Goal: Task Accomplishment & Management: Manage account settings

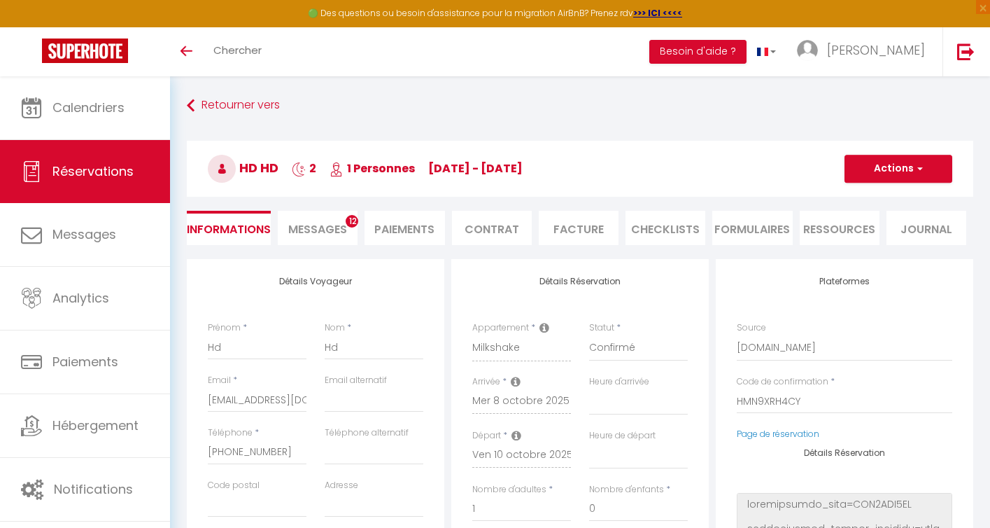
select select
select select "36403"
select select
select select "1"
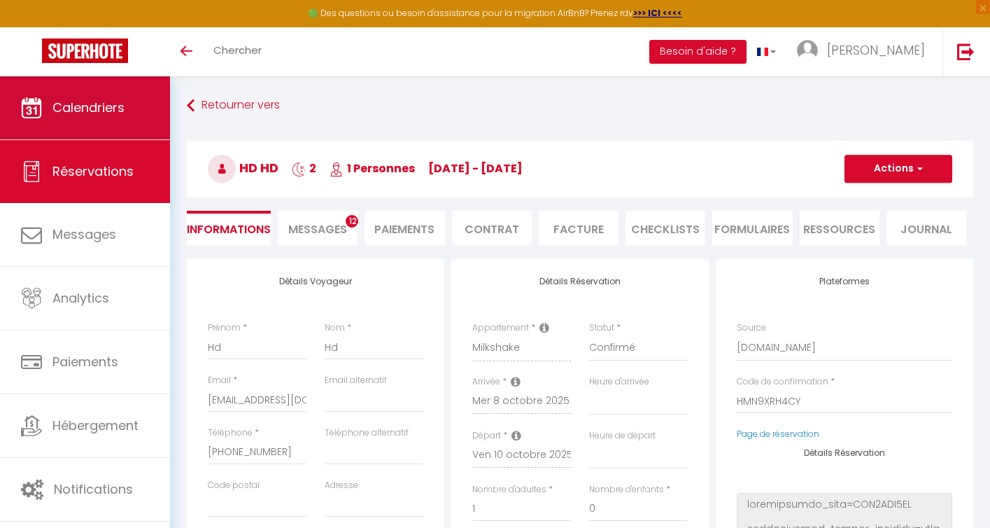
click at [80, 118] on link "Calendriers" at bounding box center [85, 107] width 170 height 63
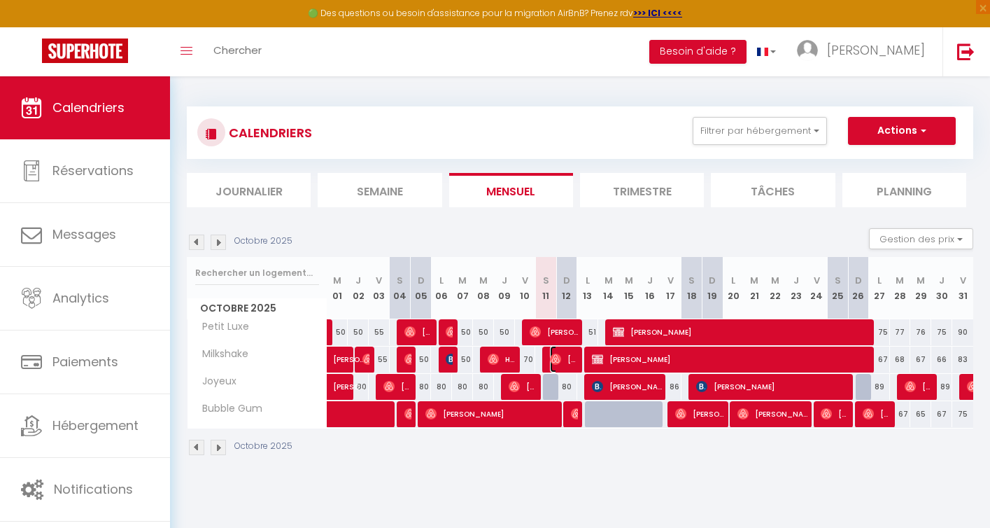
click at [568, 362] on span "[PERSON_NAME]" at bounding box center [564, 359] width 28 height 27
select select "OK"
select select "0"
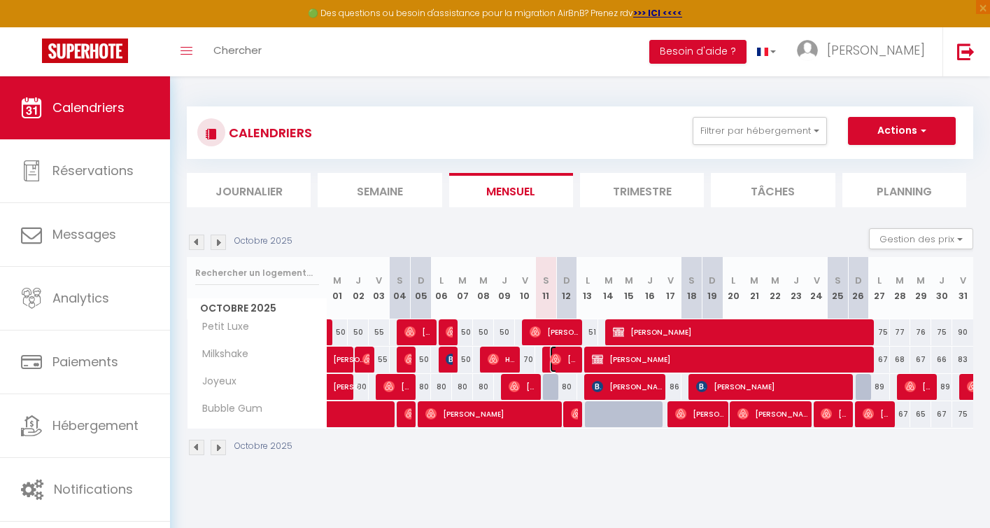
select select "1"
select select
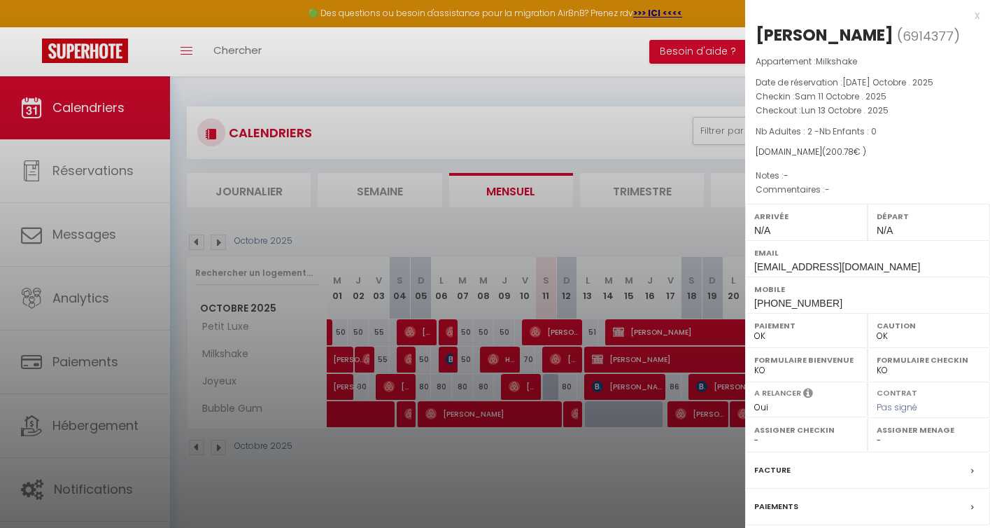
click at [558, 460] on div at bounding box center [495, 264] width 990 height 528
